Goal: Go to known website: Access a specific website the user already knows

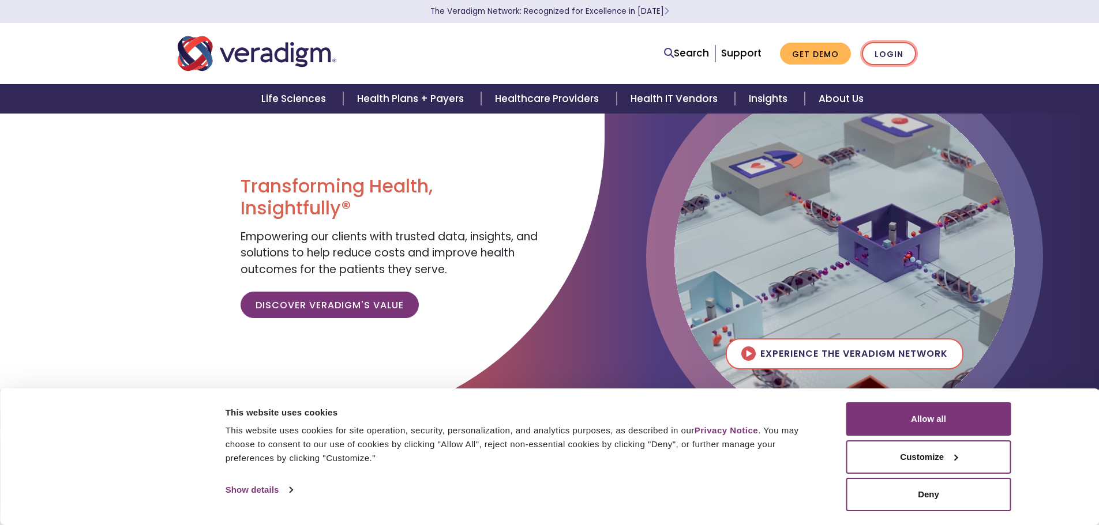
click at [907, 43] on link "Login" at bounding box center [889, 54] width 54 height 24
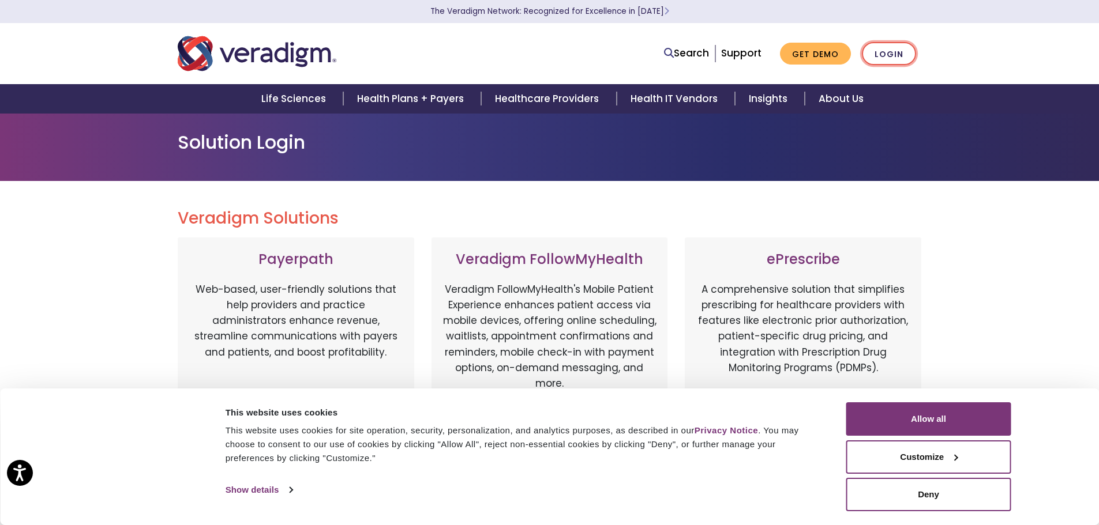
click at [887, 54] on link "Login" at bounding box center [889, 54] width 54 height 24
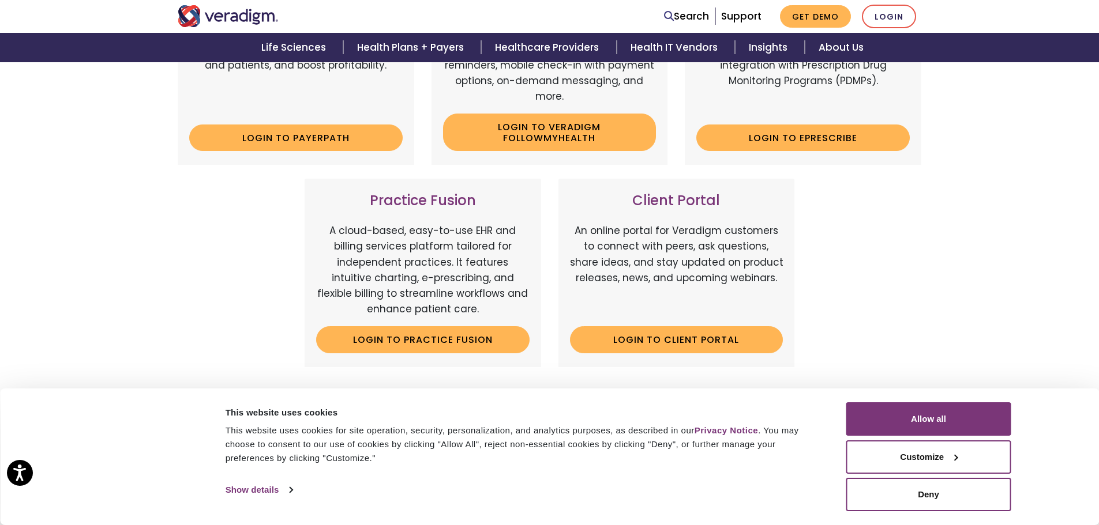
scroll to position [288, 0]
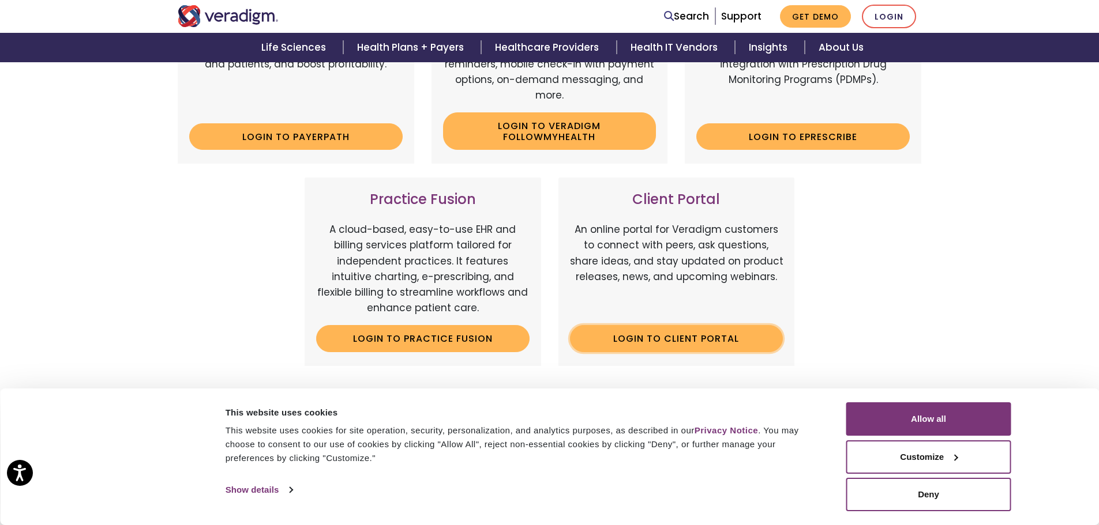
click at [664, 344] on link "Login to Client Portal" at bounding box center [676, 338] width 213 height 27
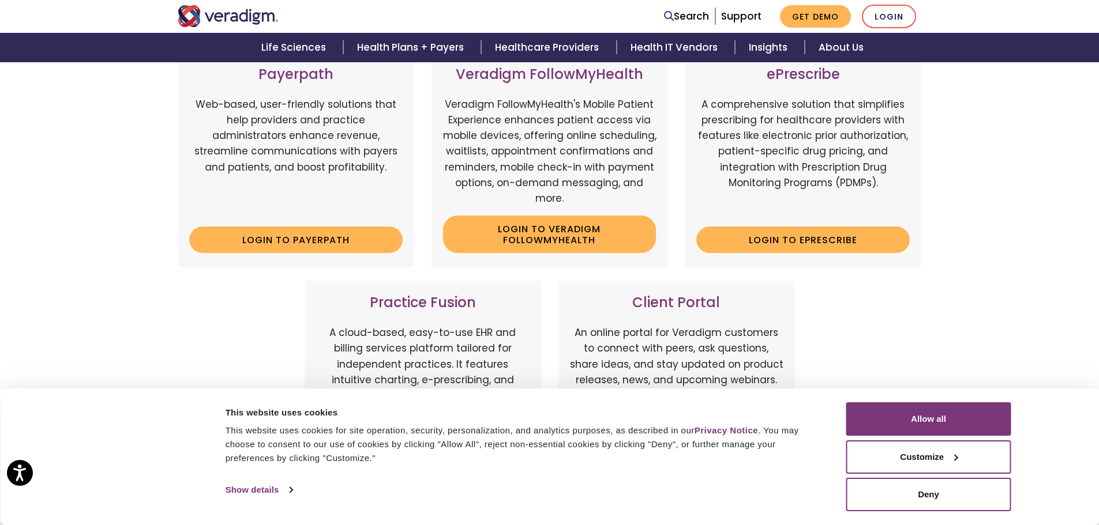
scroll to position [173, 0]
